Goal: Find specific page/section: Find specific page/section

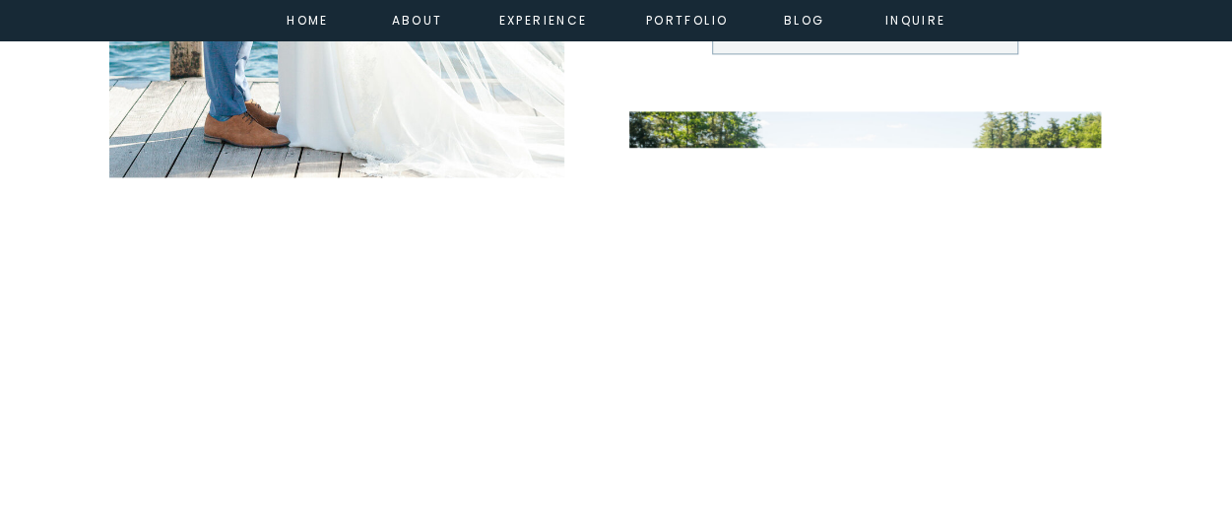
scroll to position [1477, 0]
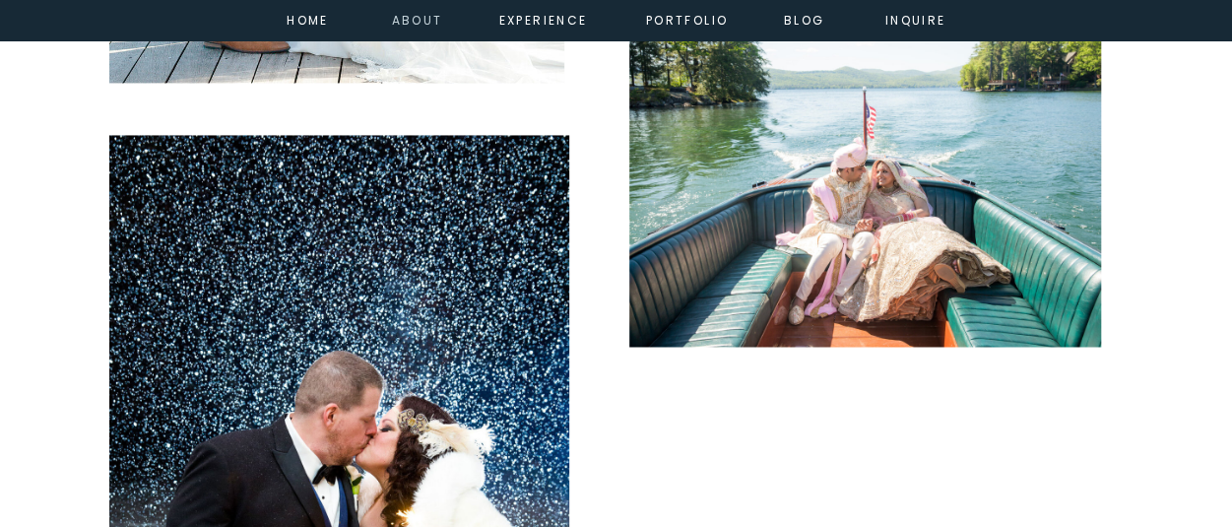
click at [403, 22] on nav "about" at bounding box center [414, 19] width 44 height 18
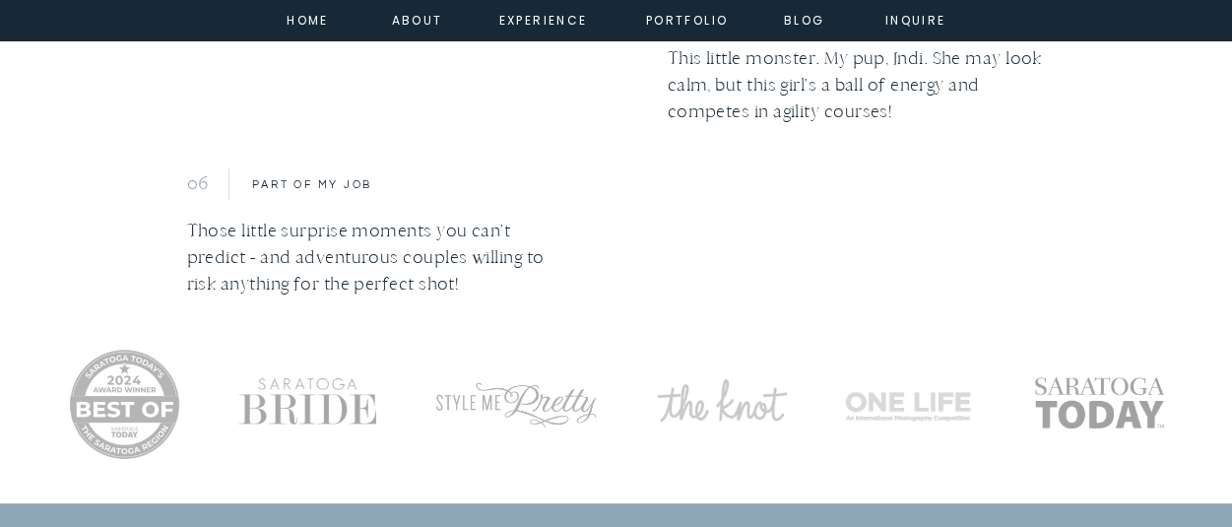
scroll to position [3643, 0]
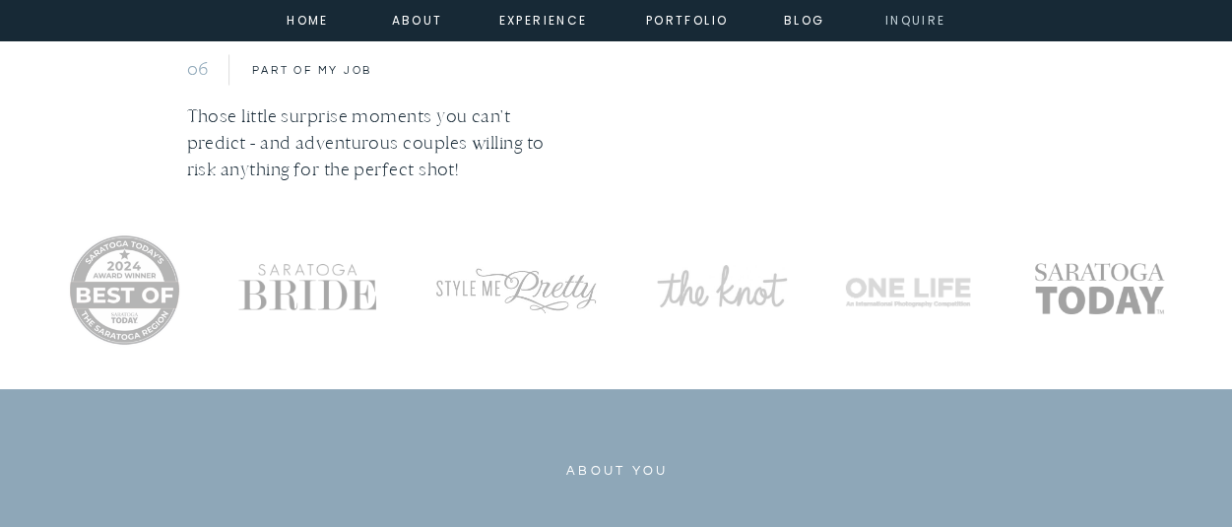
click at [914, 24] on nav "inquire" at bounding box center [915, 19] width 71 height 18
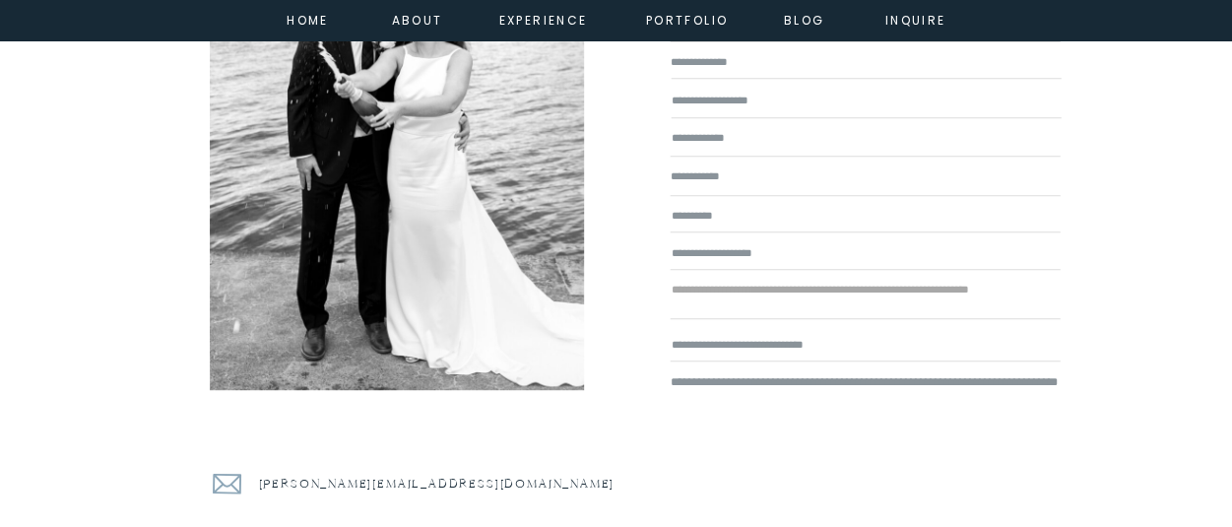
scroll to position [295, 0]
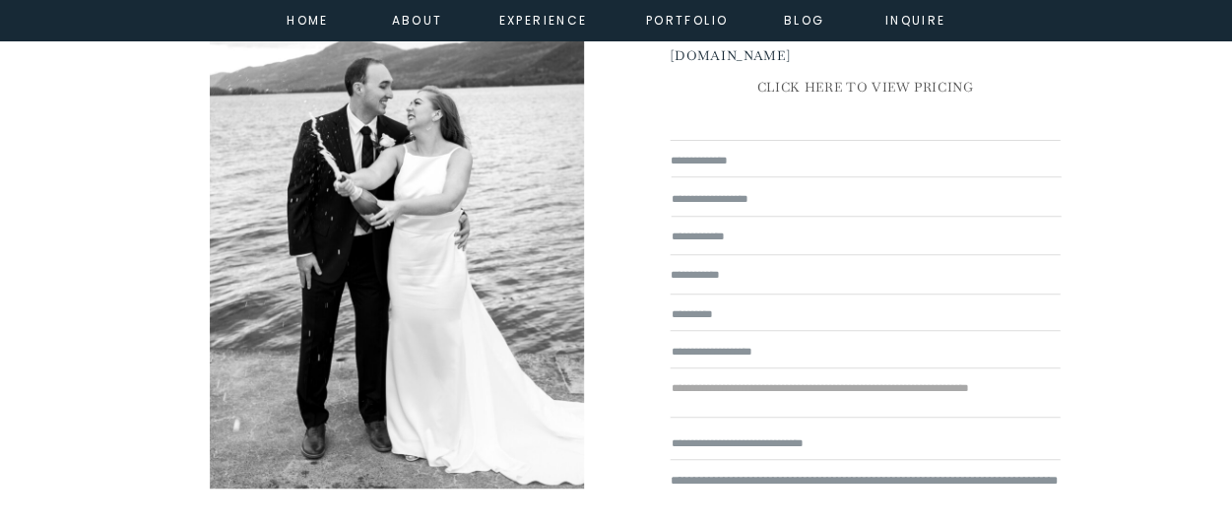
click at [866, 81] on p "CLICK HERE TO VIEW PRICING" at bounding box center [865, 89] width 390 height 27
